Goal: Information Seeking & Learning: Find specific fact

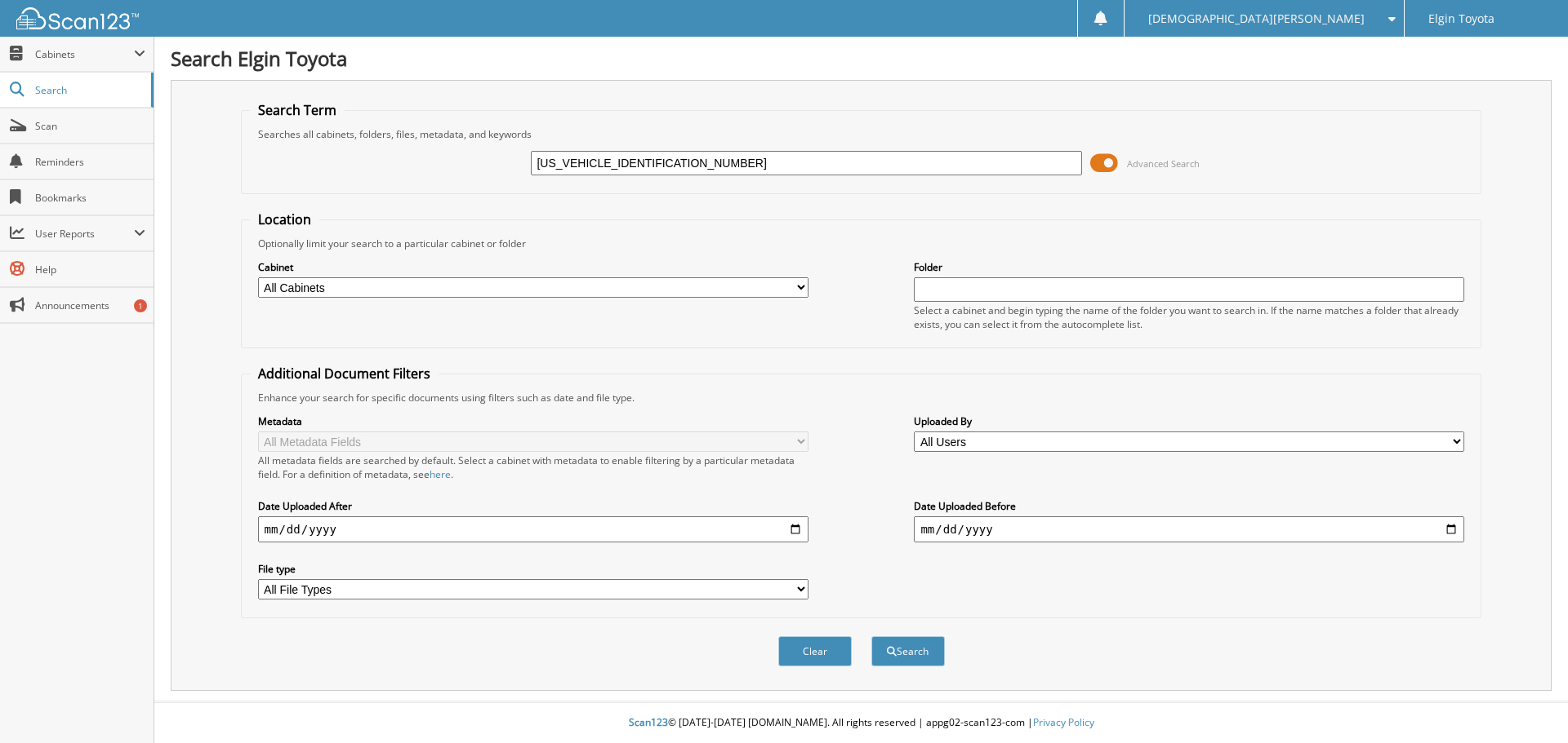
type input "[US_VEHICLE_IDENTIFICATION_NUMBER]"
click at [1334, 148] on div "[US_VEHICLE_IDENTIFICATION_NUMBER] Advanced Search" at bounding box center [861, 163] width 1223 height 44
click at [891, 658] on button "Search" at bounding box center [907, 652] width 73 height 30
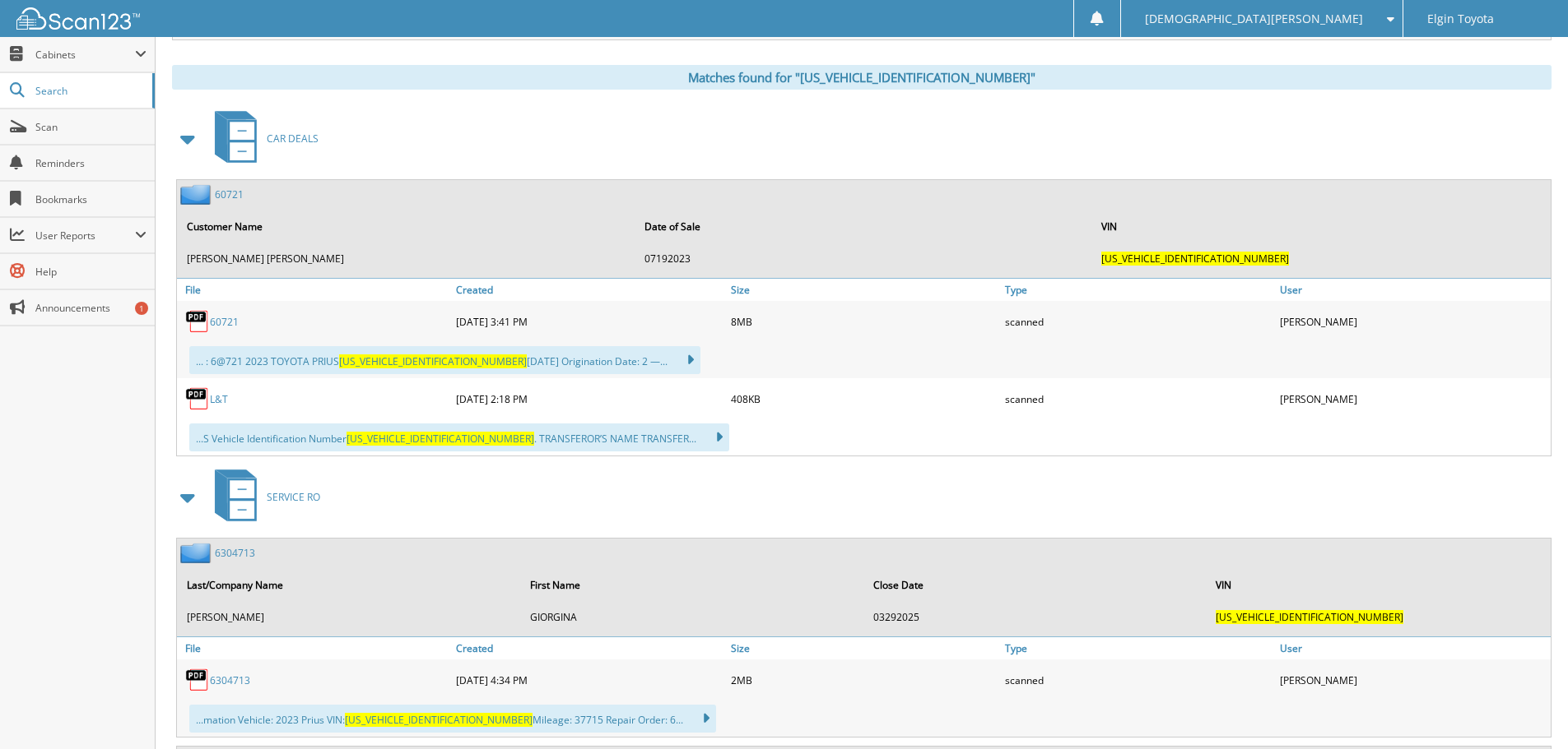
scroll to position [658, 0]
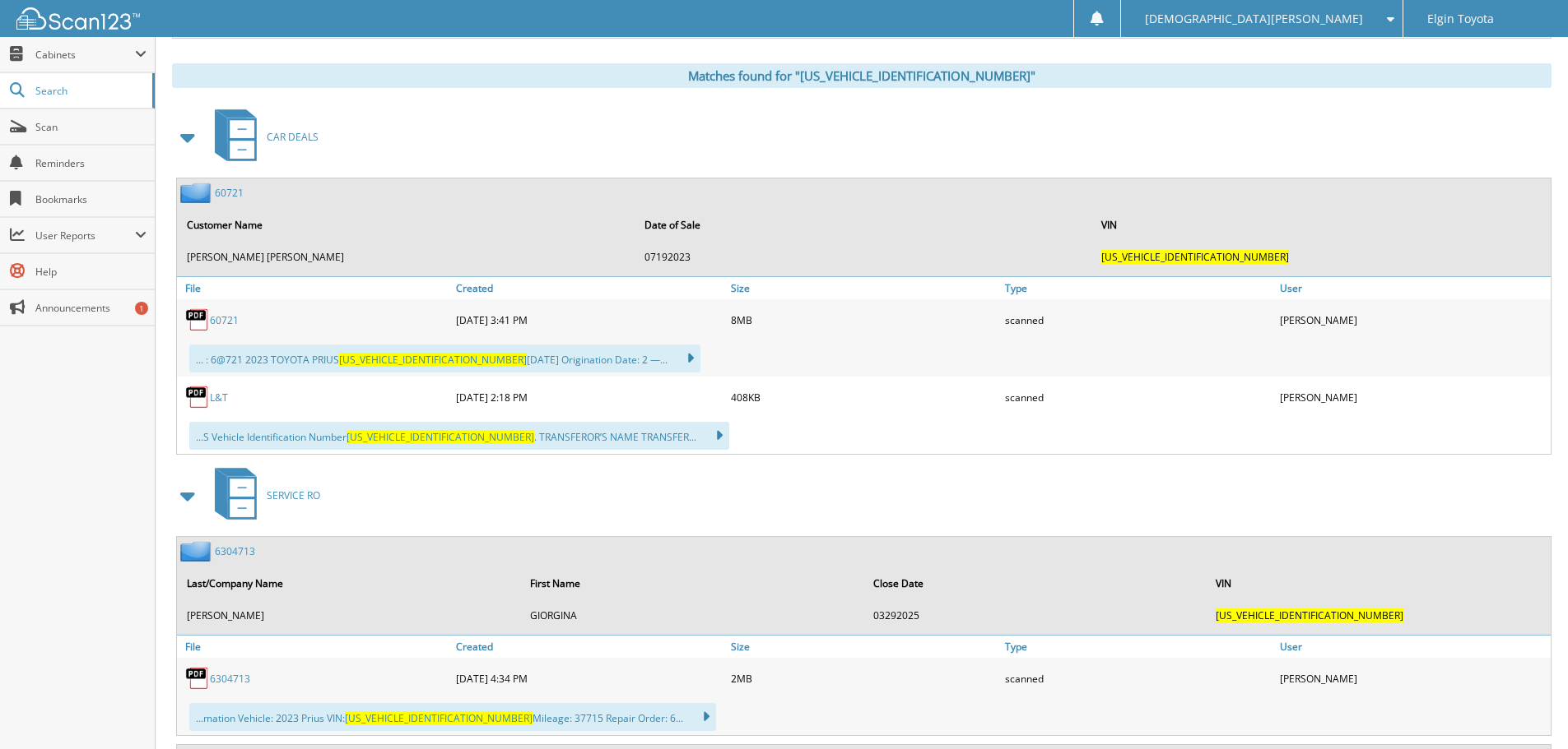
click at [231, 329] on div "60721" at bounding box center [314, 320] width 275 height 33
click at [227, 319] on link "60721" at bounding box center [224, 320] width 29 height 14
